Goal: Task Accomplishment & Management: Use online tool/utility

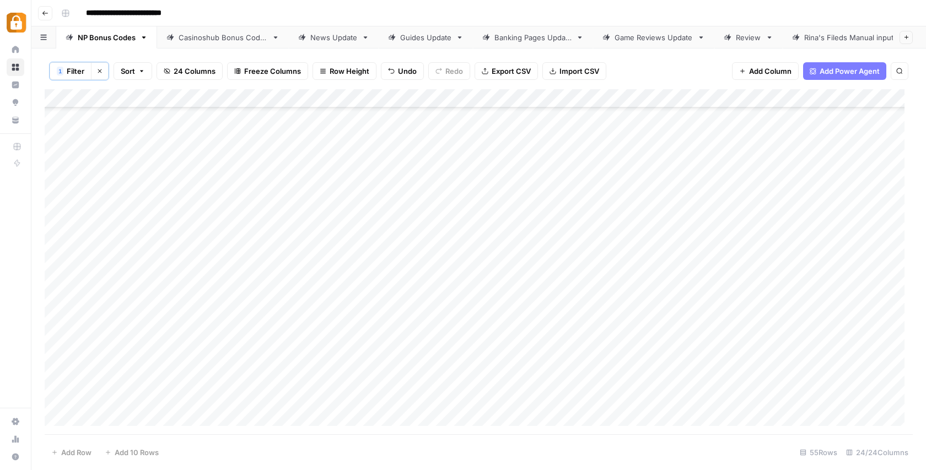
scroll to position [292, 0]
click at [647, 294] on div "Add Column" at bounding box center [479, 261] width 868 height 345
click at [647, 310] on div "Add Column" at bounding box center [479, 261] width 868 height 345
click at [650, 331] on div "Add Column" at bounding box center [479, 261] width 868 height 345
click at [646, 349] on div "Add Column" at bounding box center [479, 261] width 868 height 345
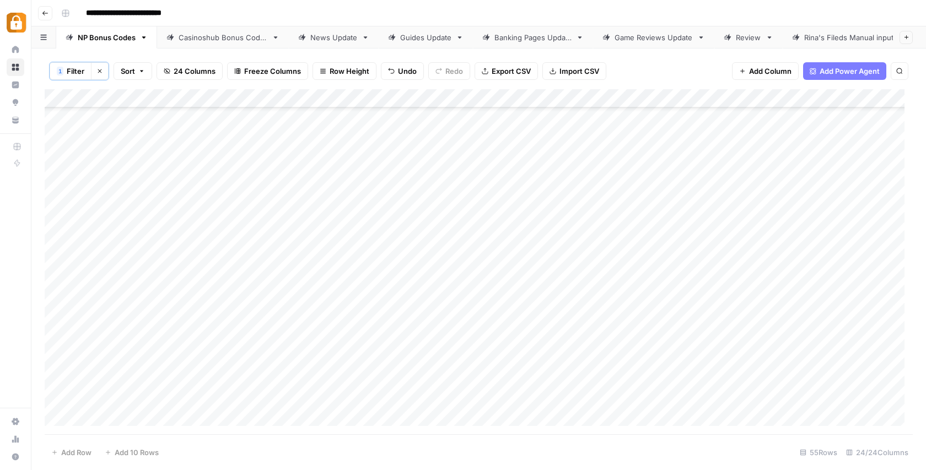
click at [647, 366] on div "Add Column" at bounding box center [479, 261] width 868 height 345
click at [649, 332] on div "Add Column" at bounding box center [479, 261] width 868 height 345
click at [645, 349] on div "Add Column" at bounding box center [479, 261] width 868 height 345
click at [646, 369] on div "Add Column" at bounding box center [479, 261] width 868 height 345
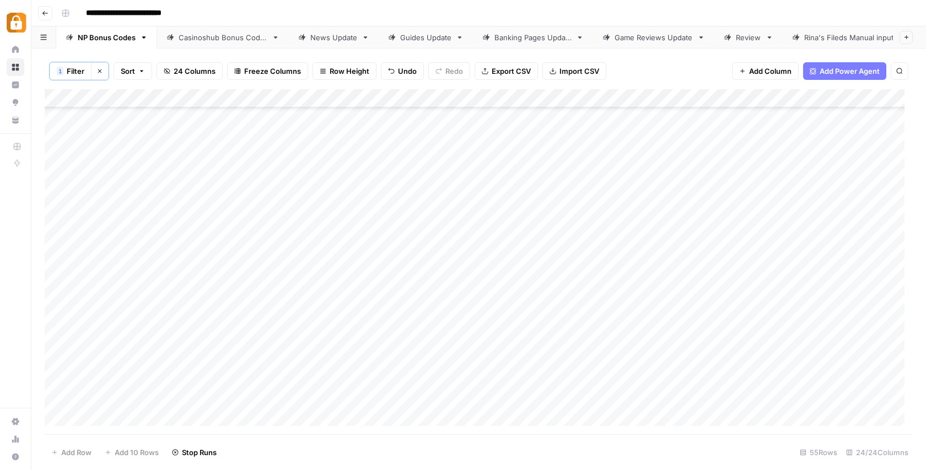
scroll to position [377, 0]
click at [647, 358] on div "Add Column" at bounding box center [479, 261] width 868 height 345
click at [852, 243] on div "Add Column" at bounding box center [479, 261] width 868 height 345
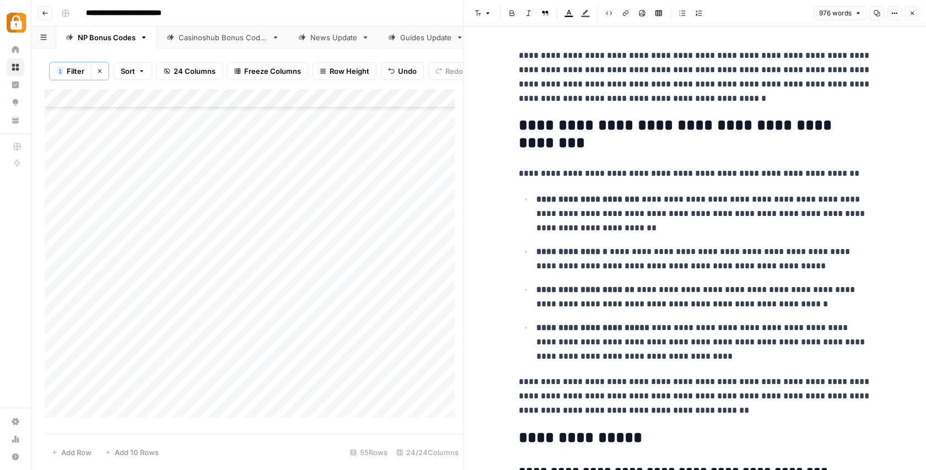
click at [911, 13] on icon "button" at bounding box center [912, 14] width 4 height 4
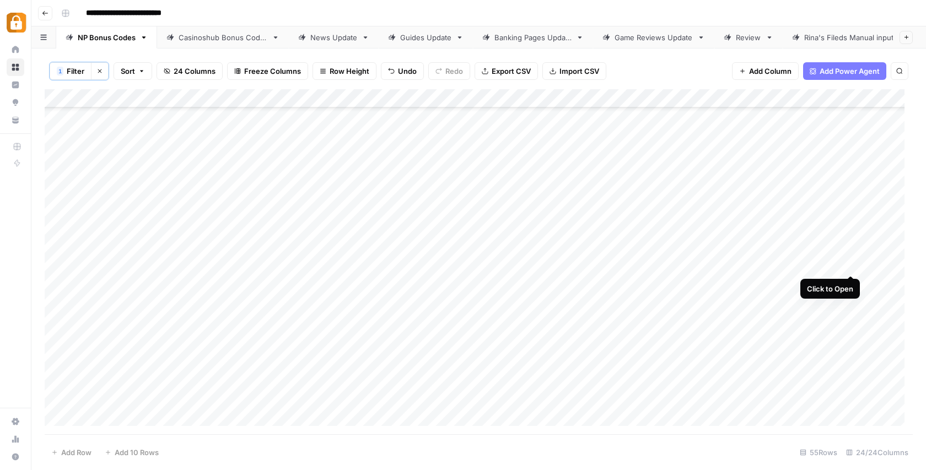
click at [848, 262] on div "Add Column" at bounding box center [479, 261] width 868 height 345
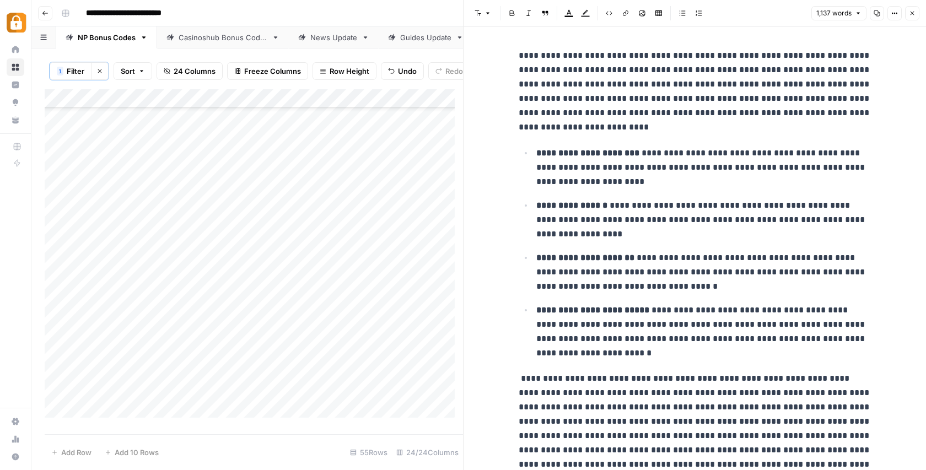
click at [911, 12] on icon "button" at bounding box center [912, 14] width 4 height 4
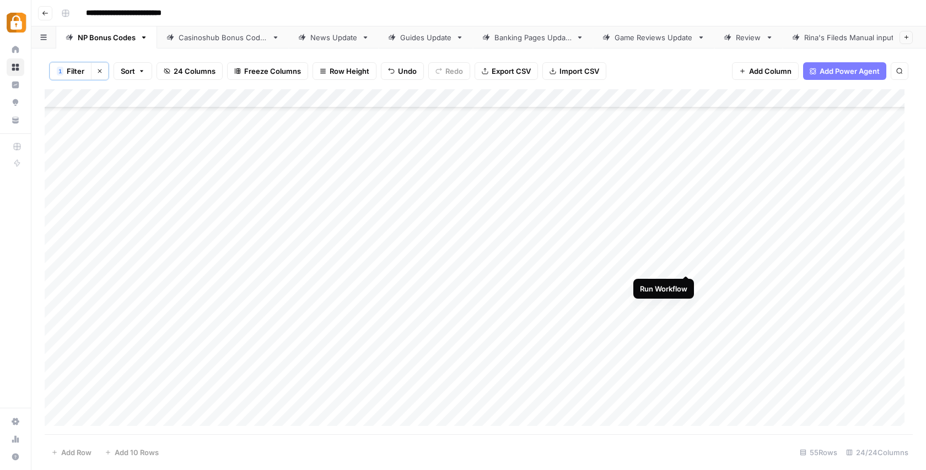
click at [687, 264] on div "Add Column" at bounding box center [479, 261] width 868 height 345
click at [853, 283] on div "Add Column" at bounding box center [479, 261] width 868 height 345
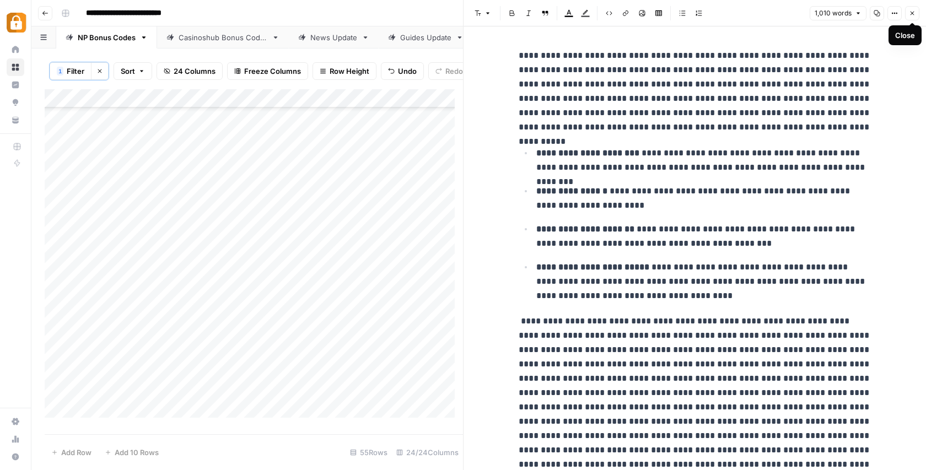
click at [910, 11] on icon "button" at bounding box center [912, 13] width 7 height 7
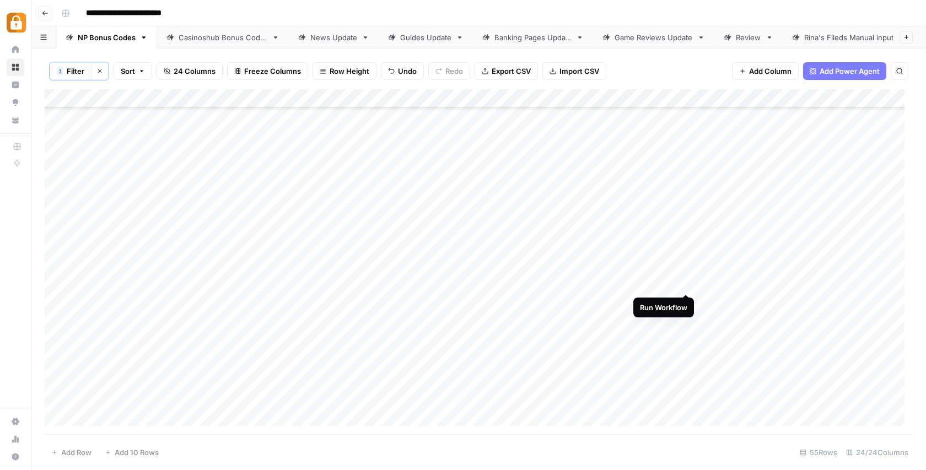
click at [685, 283] on div "Add Column" at bounding box center [479, 261] width 868 height 345
click at [852, 301] on div "Add Column" at bounding box center [479, 261] width 868 height 345
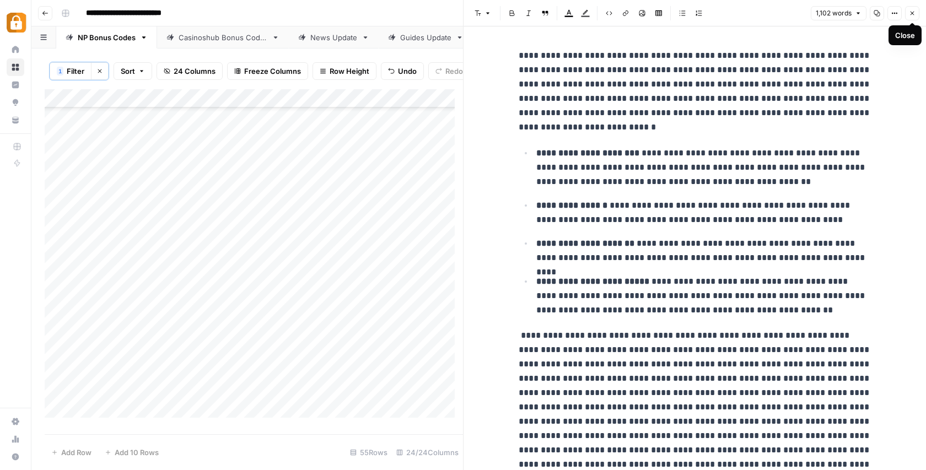
click at [912, 12] on icon "button" at bounding box center [912, 13] width 7 height 7
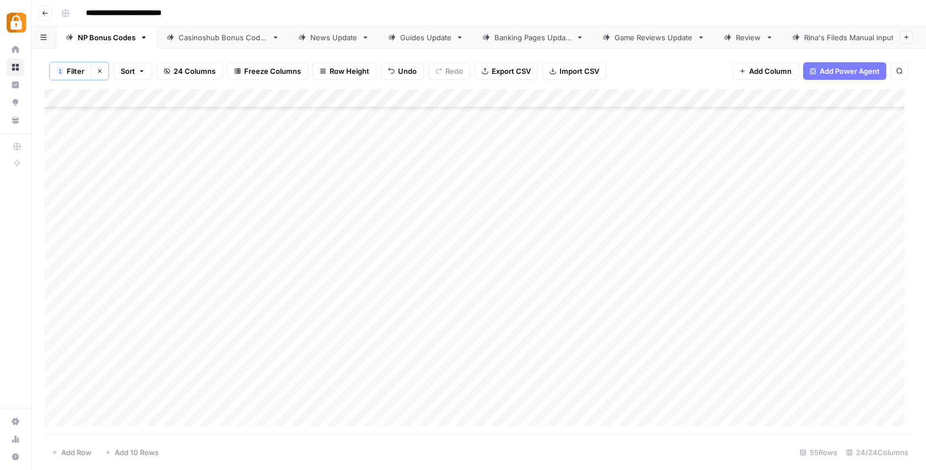
click at [686, 303] on div "Add Column" at bounding box center [479, 261] width 868 height 345
click at [851, 262] on div "Add Column" at bounding box center [479, 261] width 868 height 345
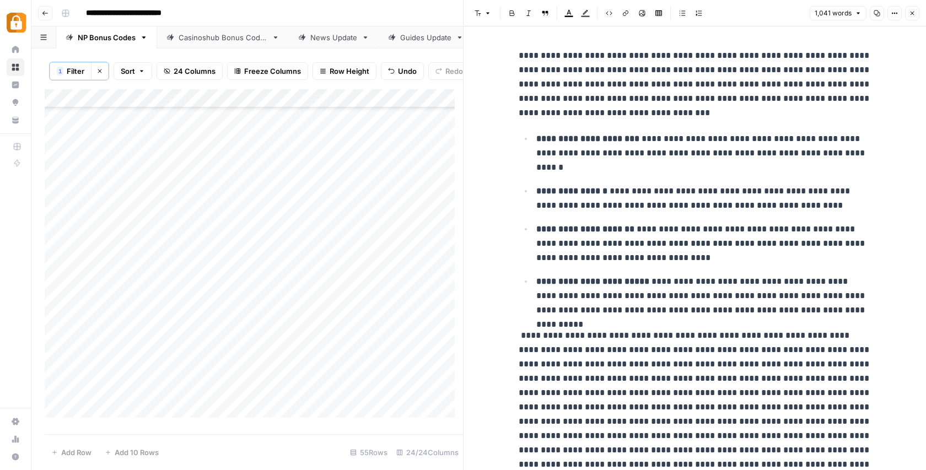
click at [912, 12] on icon "button" at bounding box center [912, 13] width 7 height 7
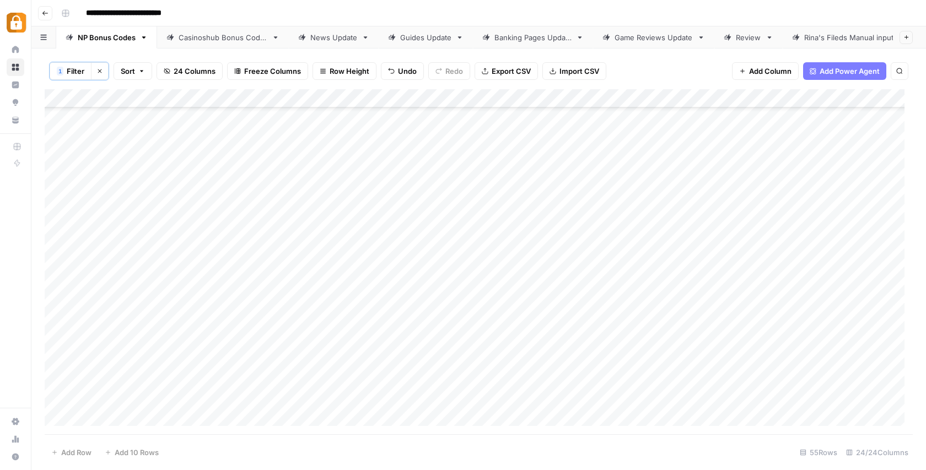
click at [830, 283] on div "Add Column" at bounding box center [479, 261] width 868 height 345
click at [852, 281] on div "Add Column" at bounding box center [479, 261] width 868 height 345
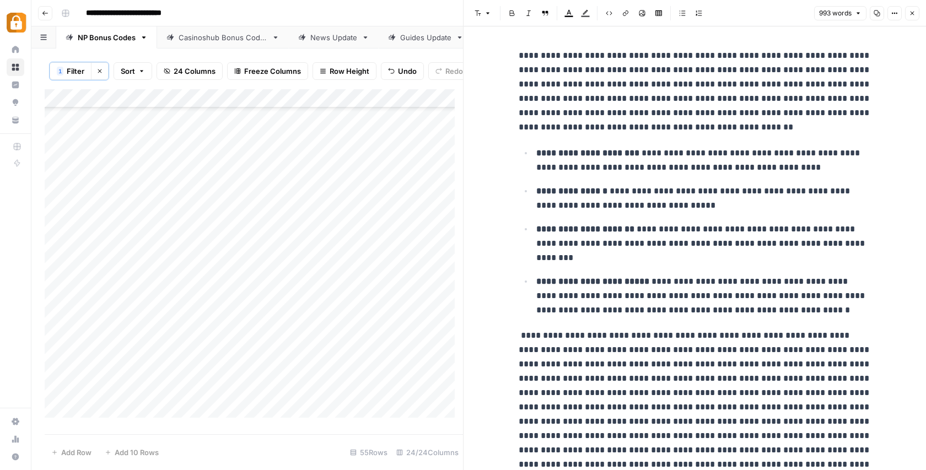
click at [910, 15] on icon "button" at bounding box center [912, 13] width 7 height 7
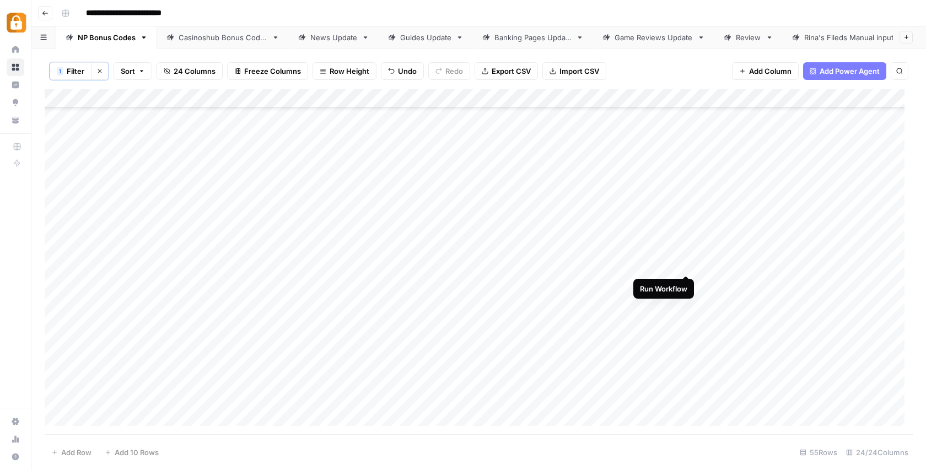
click at [684, 263] on div "Add Column" at bounding box center [479, 261] width 868 height 345
click at [852, 262] on div "Add Column" at bounding box center [479, 261] width 868 height 345
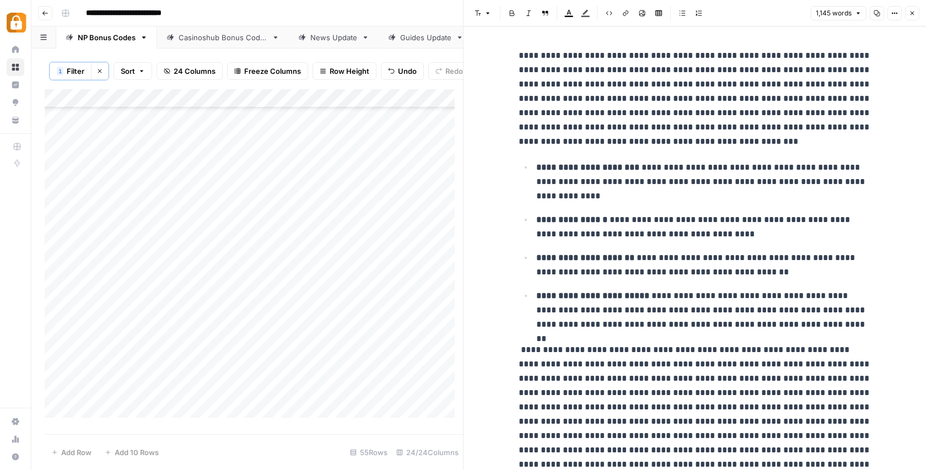
click at [914, 10] on icon "button" at bounding box center [912, 13] width 7 height 7
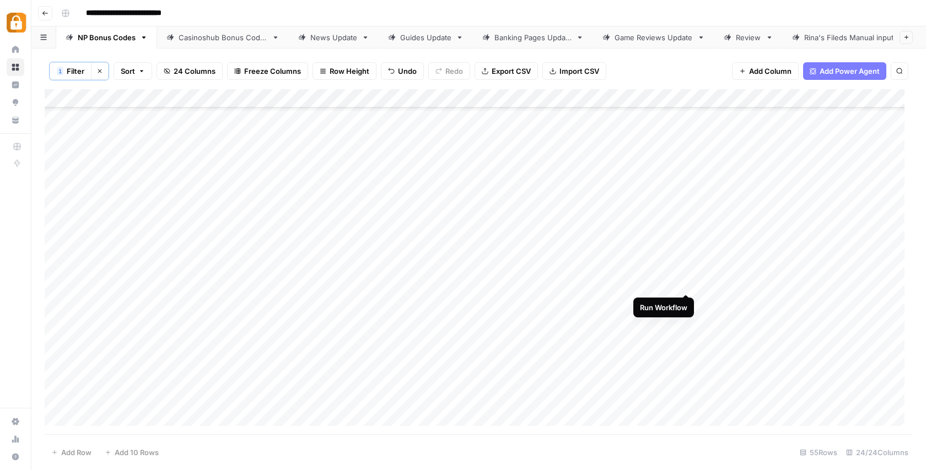
click at [684, 283] on div "Add Column" at bounding box center [479, 261] width 868 height 345
click at [757, 263] on div "Add Column" at bounding box center [479, 261] width 868 height 345
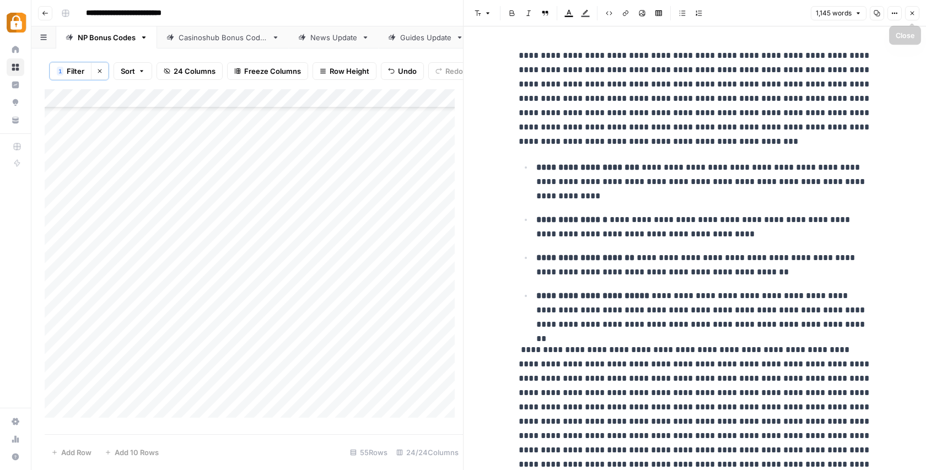
click at [915, 13] on span "Close" at bounding box center [915, 13] width 1 height 1
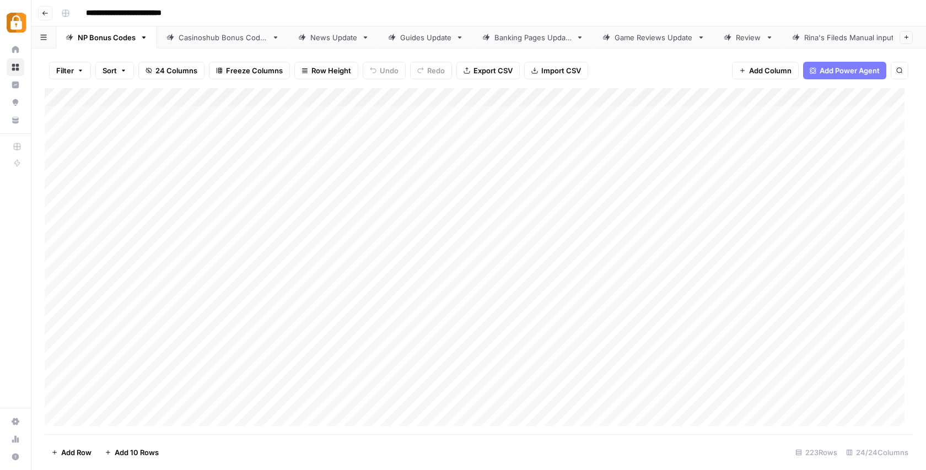
click at [82, 70] on icon "button" at bounding box center [80, 71] width 3 height 2
click at [145, 214] on div "Add Column" at bounding box center [479, 261] width 868 height 346
click at [69, 71] on span "Filter" at bounding box center [65, 70] width 18 height 11
click at [262, 125] on span "Add Filter" at bounding box center [273, 125] width 30 height 10
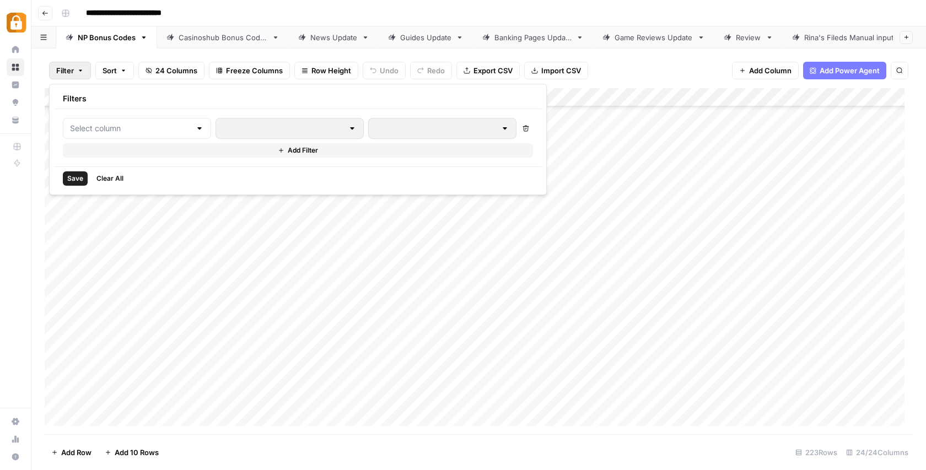
click at [195, 127] on div at bounding box center [199, 128] width 9 height 11
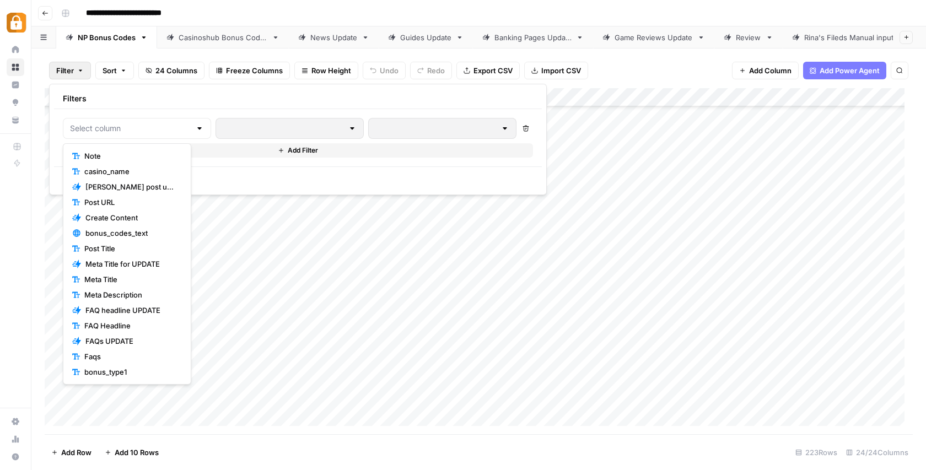
click at [106, 151] on span "Note" at bounding box center [130, 155] width 93 height 11
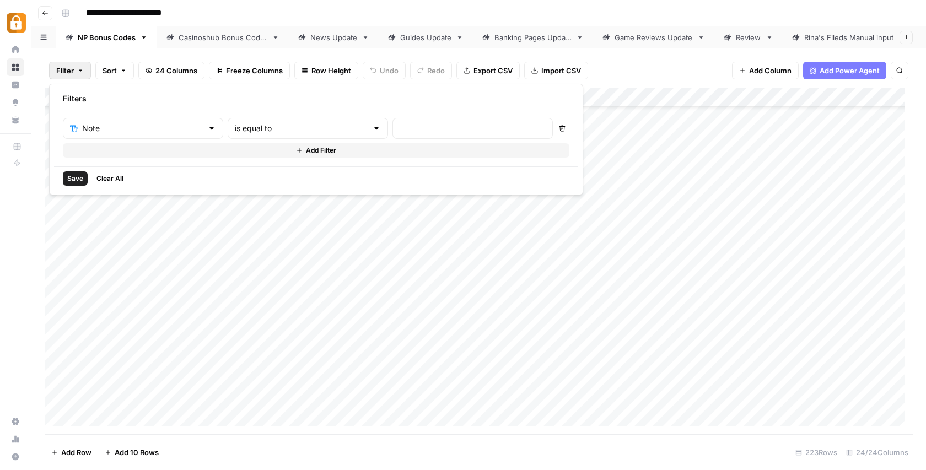
click at [372, 129] on div at bounding box center [376, 128] width 9 height 11
click at [235, 190] on span "contains" at bounding box center [262, 186] width 108 height 11
type input "contains"
click at [399, 130] on input "text" at bounding box center [472, 128] width 146 height 11
paste input "FALSE"
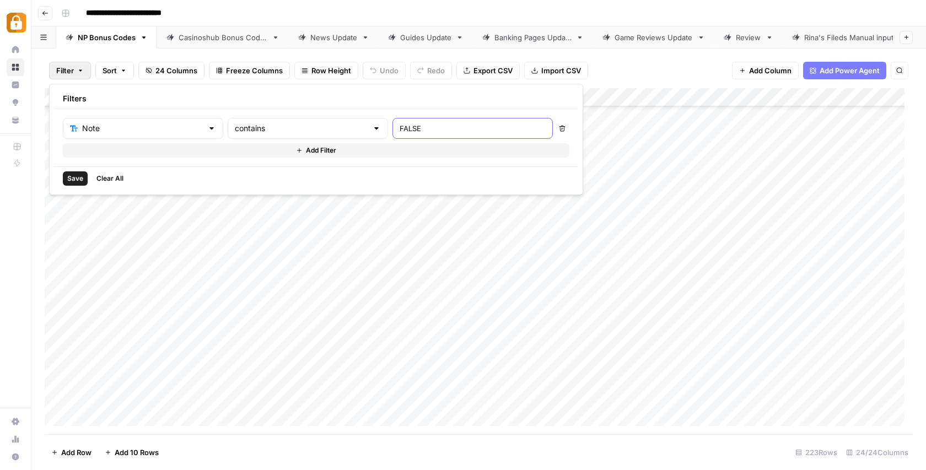
drag, startPoint x: 370, startPoint y: 128, endPoint x: 340, endPoint y: 129, distance: 29.8
click at [392, 129] on div "FALSE" at bounding box center [472, 128] width 160 height 21
type input "No Content-indexed"
click at [75, 178] on span "Save" at bounding box center [75, 179] width 16 height 10
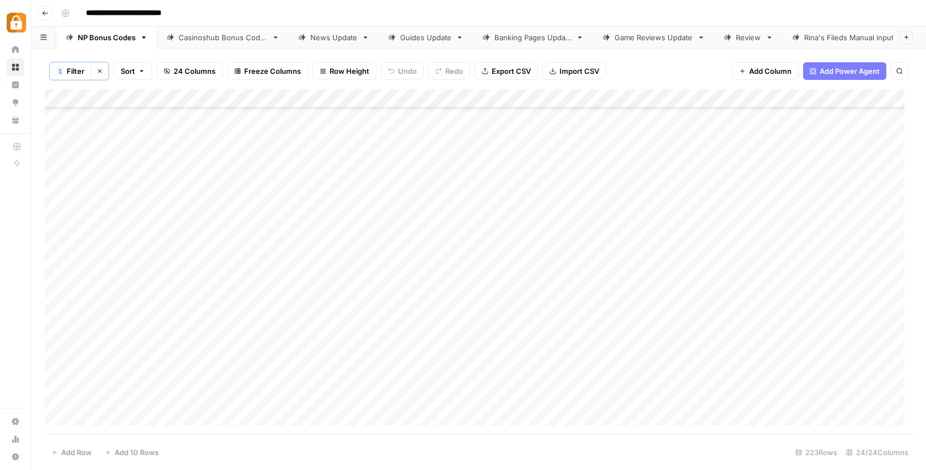
scroll to position [0, 0]
click at [72, 71] on span "Filter" at bounding box center [76, 71] width 18 height 11
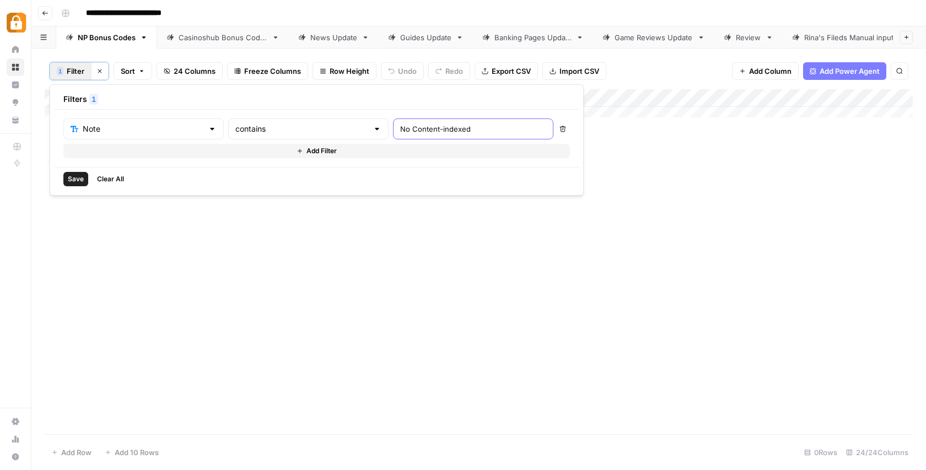
click at [400, 128] on input "No Content-indexed" at bounding box center [473, 128] width 146 height 11
click at [400, 128] on input "No Content -indexed" at bounding box center [473, 128] width 146 height 11
type input "No Content - indexed"
click at [79, 177] on span "Save" at bounding box center [76, 179] width 16 height 10
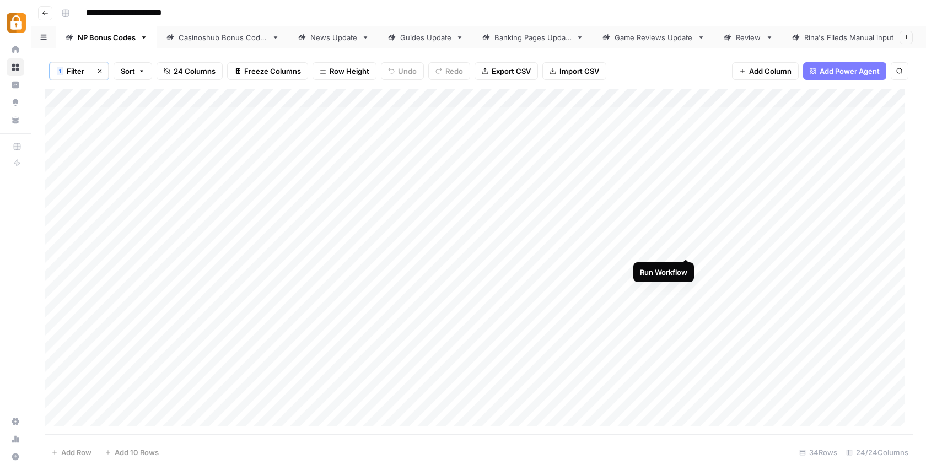
click at [685, 248] on div "Add Column" at bounding box center [479, 261] width 868 height 345
click at [685, 267] on div "Add Column" at bounding box center [479, 261] width 868 height 345
click at [686, 285] on div "Add Column" at bounding box center [479, 261] width 868 height 345
click at [746, 283] on div "Add Column" at bounding box center [479, 261] width 868 height 345
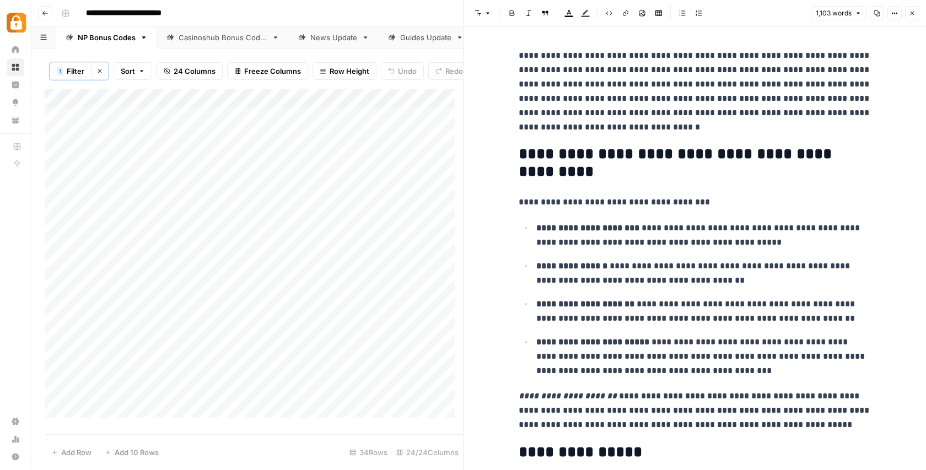
click at [912, 14] on icon "button" at bounding box center [912, 13] width 7 height 7
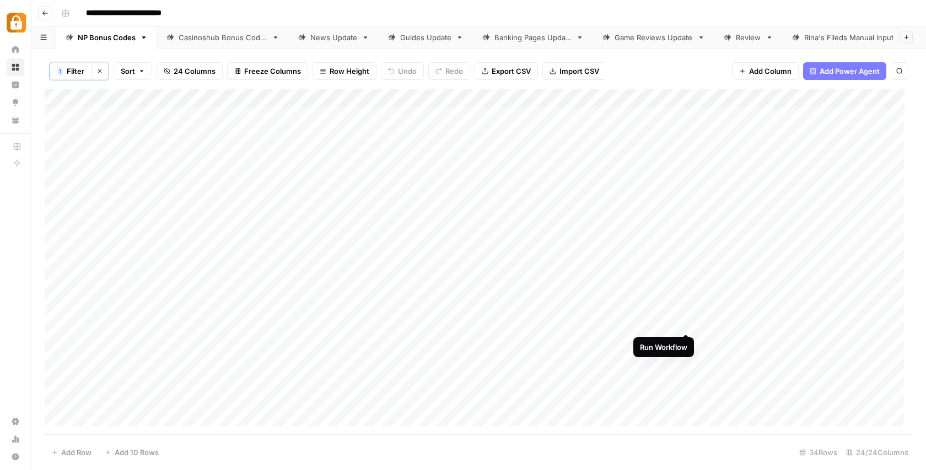
click at [687, 321] on div "Add Column" at bounding box center [479, 261] width 868 height 345
click at [684, 342] on div "Add Column" at bounding box center [479, 261] width 868 height 345
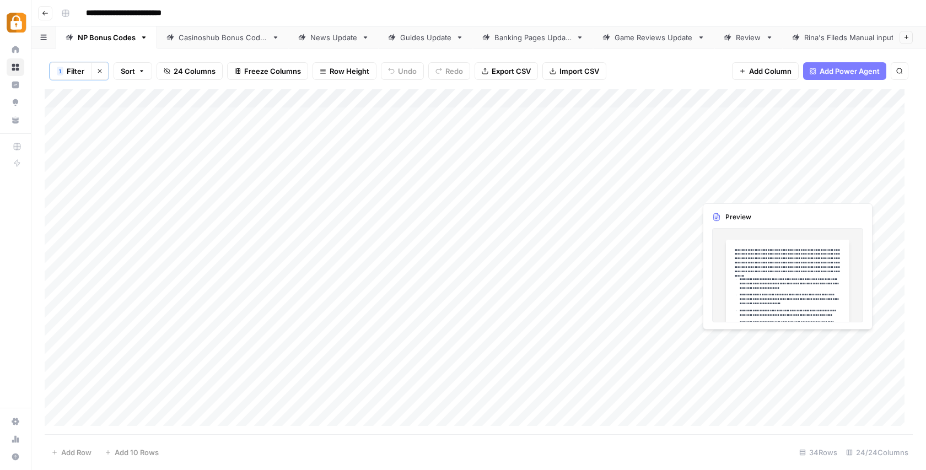
click at [743, 339] on div "Add Column" at bounding box center [479, 261] width 868 height 345
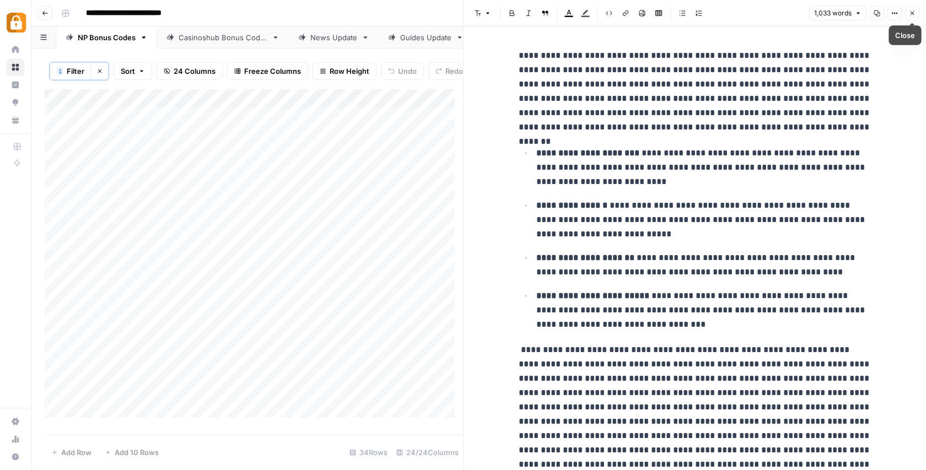
click at [915, 13] on span "Close" at bounding box center [915, 13] width 1 height 1
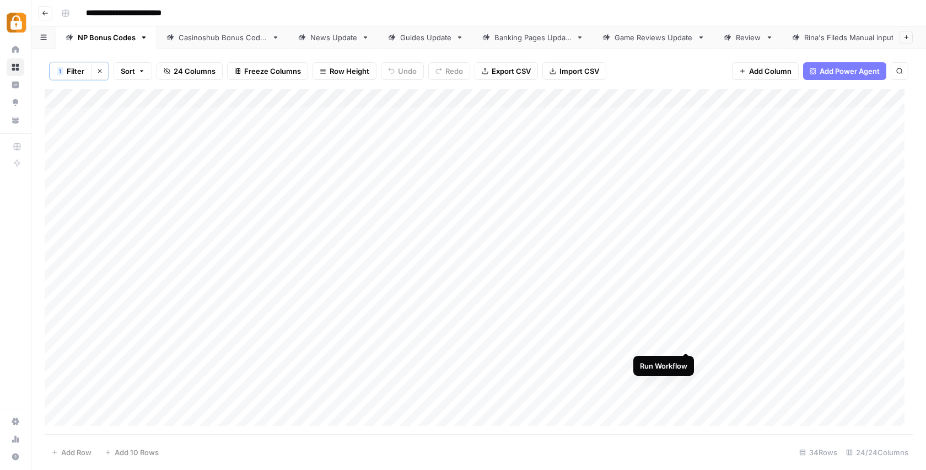
click at [684, 339] on div "Add Column" at bounding box center [479, 261] width 868 height 345
click at [648, 359] on div "Add Column" at bounding box center [479, 261] width 868 height 345
click at [686, 360] on div "Add Column" at bounding box center [479, 261] width 868 height 345
click at [684, 359] on div "Add Column" at bounding box center [479, 261] width 868 height 345
click at [760, 360] on div "Add Column" at bounding box center [479, 261] width 868 height 345
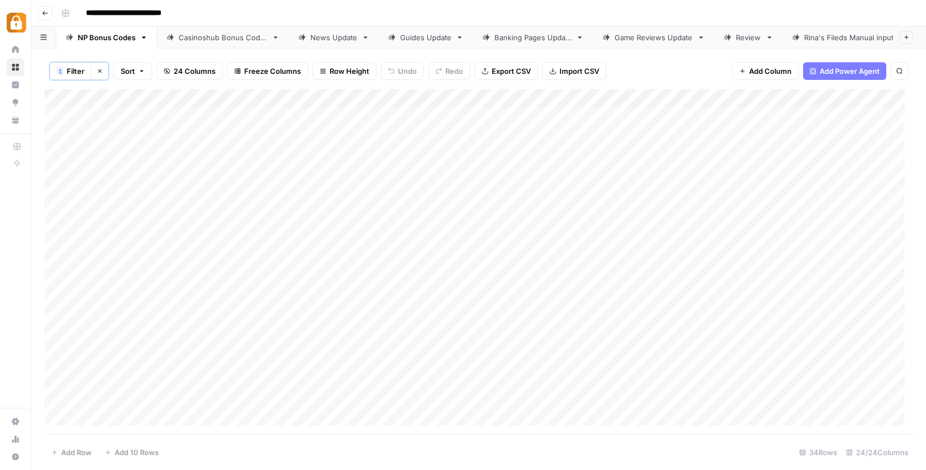
click at [760, 360] on div "Add Column" at bounding box center [479, 261] width 868 height 345
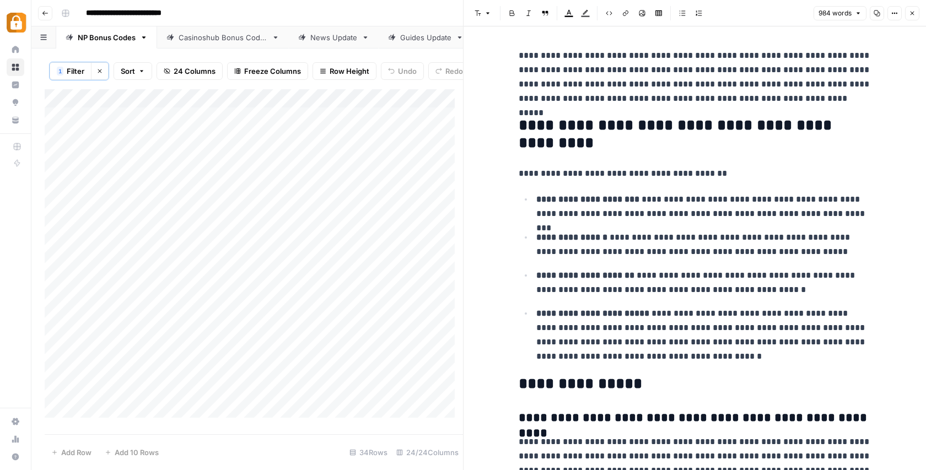
click at [912, 12] on icon "button" at bounding box center [912, 13] width 7 height 7
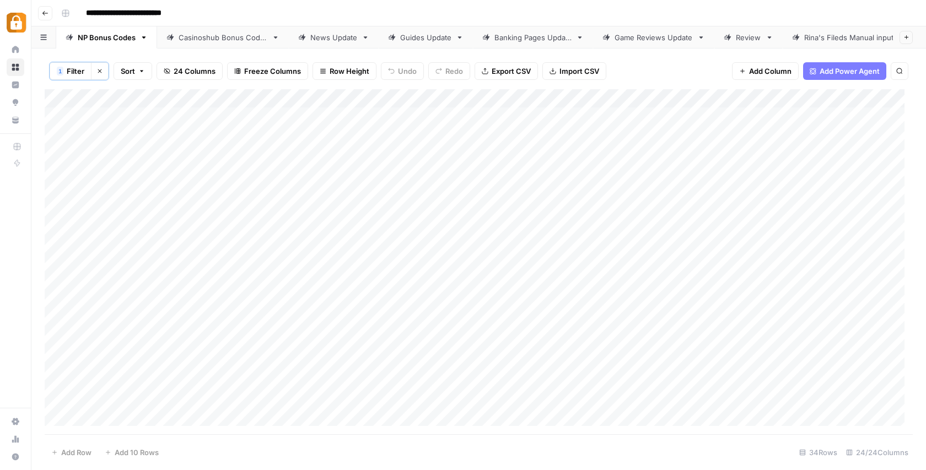
click at [645, 378] on div "Add Column" at bounding box center [479, 261] width 868 height 345
